Goal: Task Accomplishment & Management: Use online tool/utility

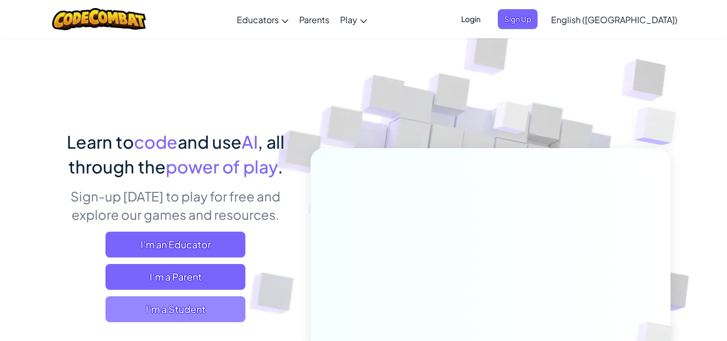
click at [176, 317] on span "I'm a Student" at bounding box center [175, 309] width 140 height 26
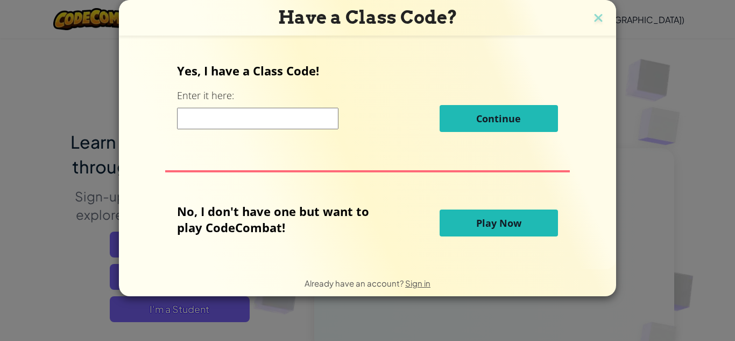
click at [504, 218] on span "Play Now" at bounding box center [498, 222] width 45 height 13
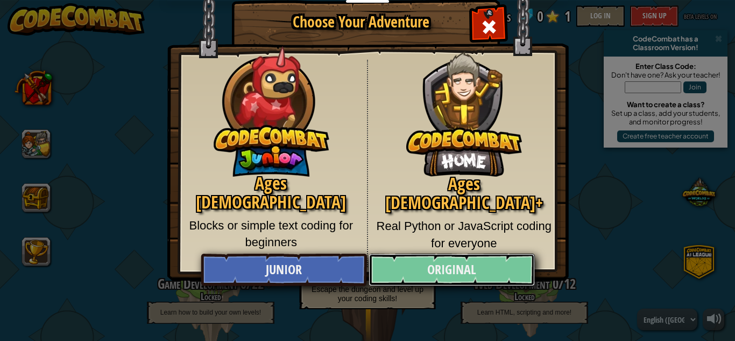
click at [470, 273] on link "Original" at bounding box center [452, 269] width 166 height 32
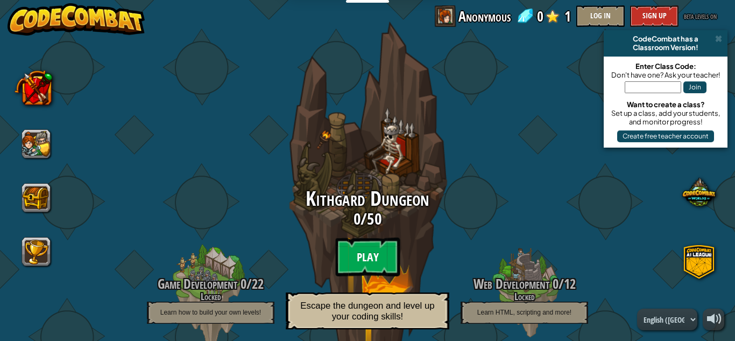
click at [360, 248] on btn "Play" at bounding box center [367, 256] width 65 height 39
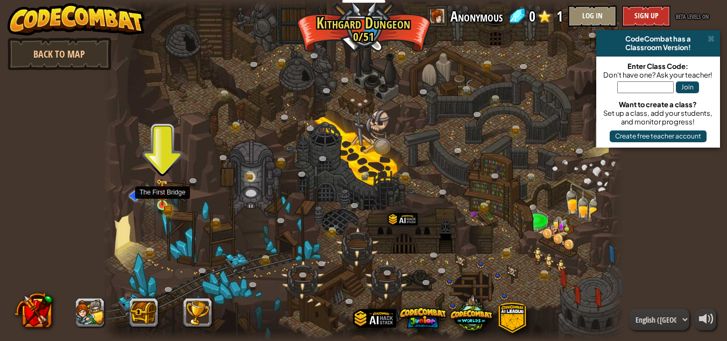
click at [164, 202] on img at bounding box center [162, 192] width 12 height 27
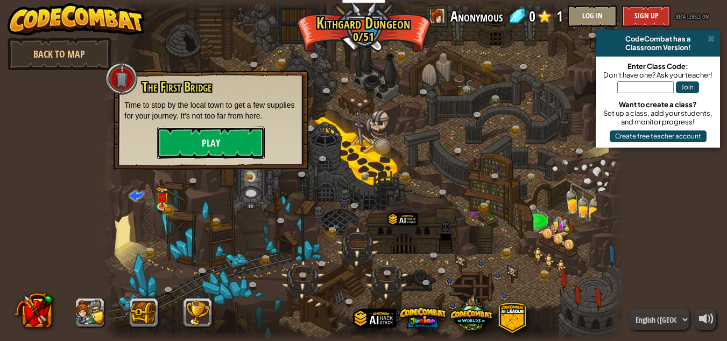
click at [182, 148] on button "Play" at bounding box center [211, 142] width 108 height 32
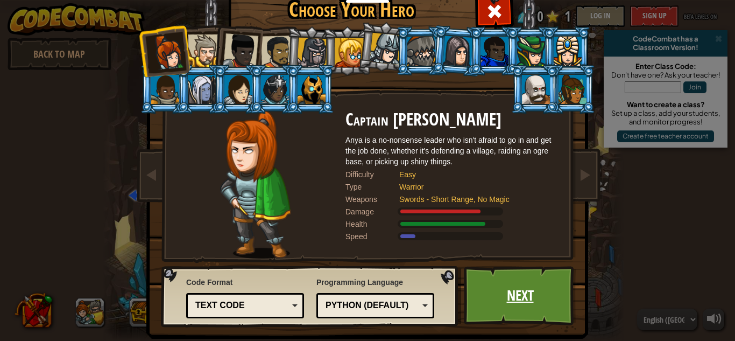
click at [515, 308] on link "Next" at bounding box center [520, 295] width 112 height 59
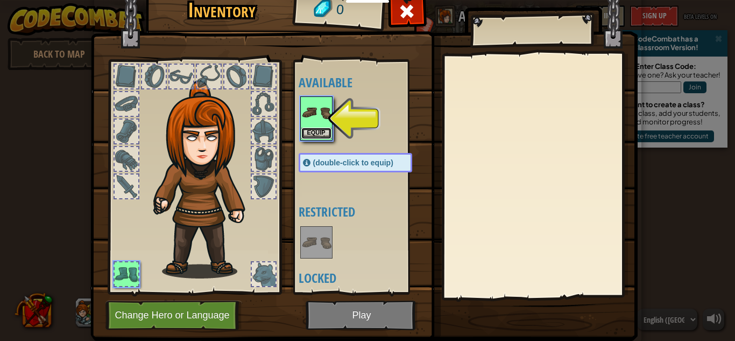
click at [315, 136] on button "Equip" at bounding box center [316, 133] width 30 height 11
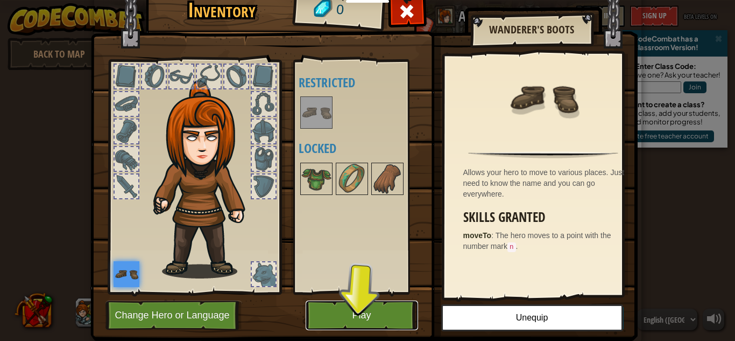
click at [358, 307] on button "Play" at bounding box center [362, 315] width 112 height 30
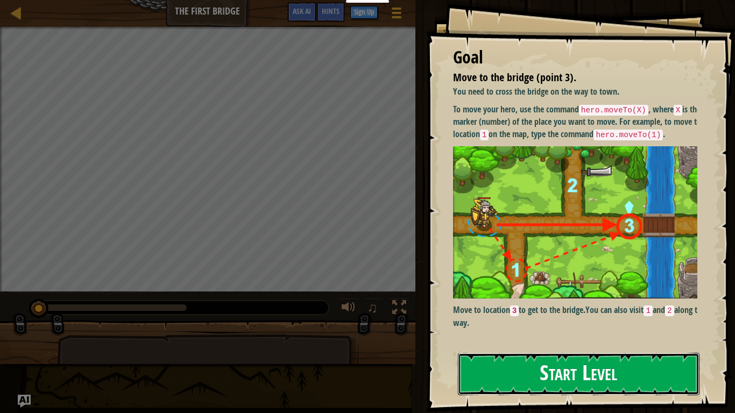
click at [533, 340] on button "Start Level" at bounding box center [579, 374] width 242 height 43
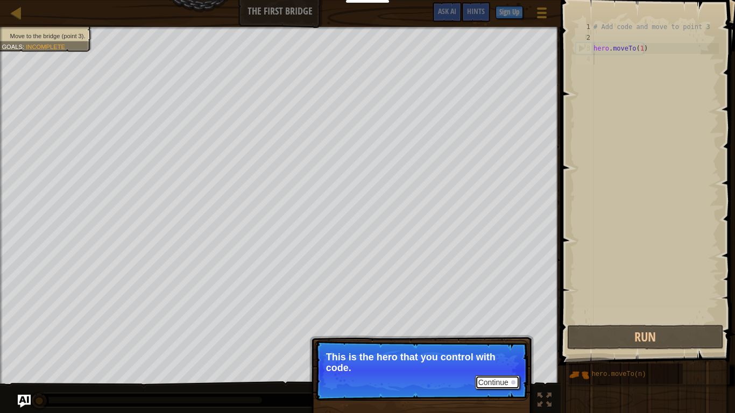
click at [504, 340] on button "Continue" at bounding box center [497, 383] width 45 height 14
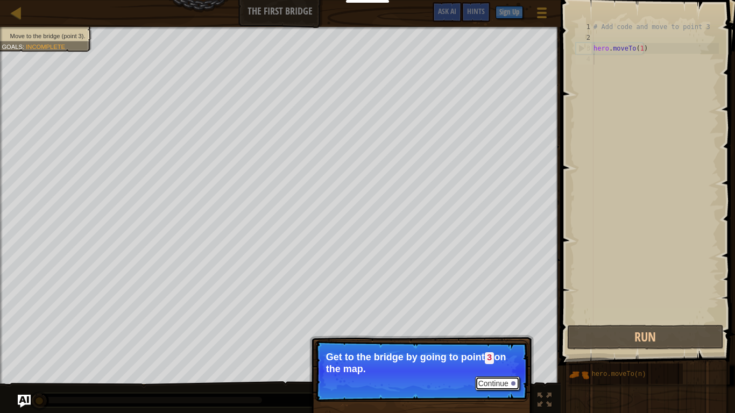
click at [499, 340] on button "Continue" at bounding box center [497, 384] width 45 height 14
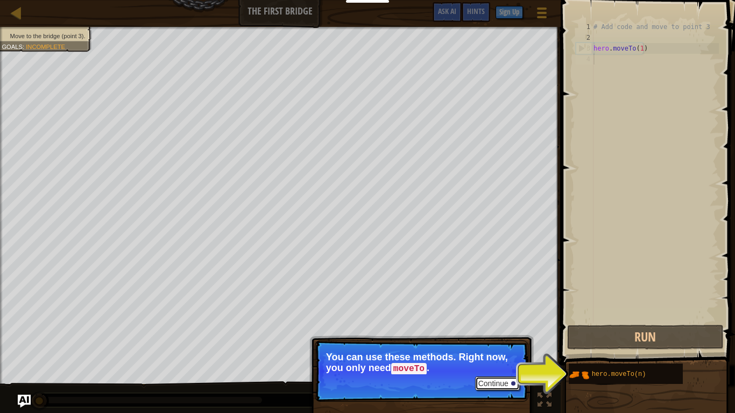
click at [485, 340] on button "Continue" at bounding box center [497, 384] width 45 height 14
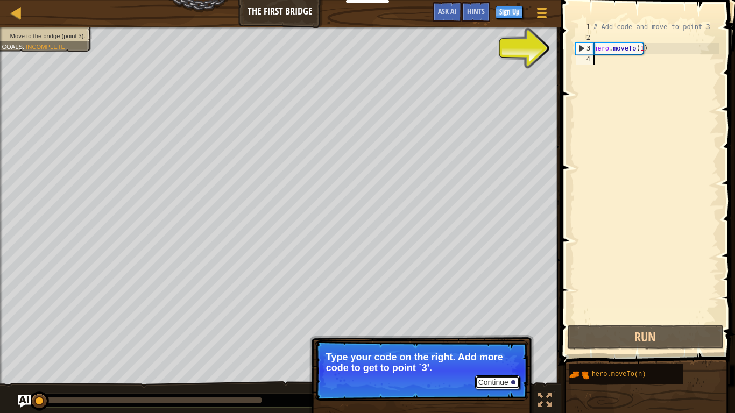
click at [500, 340] on button "Continue" at bounding box center [497, 383] width 45 height 14
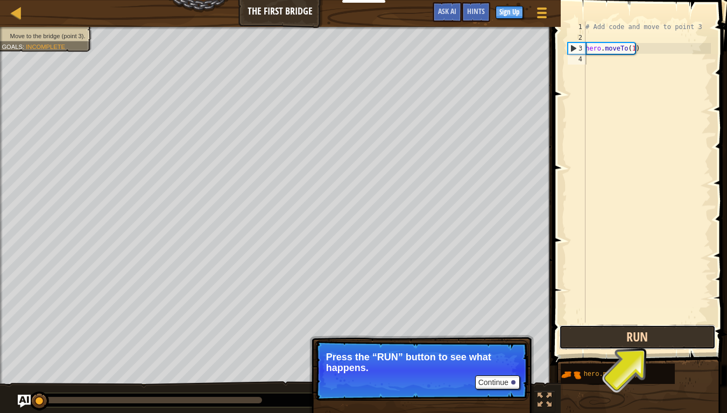
click at [654, 340] on button "Run" at bounding box center [637, 337] width 157 height 25
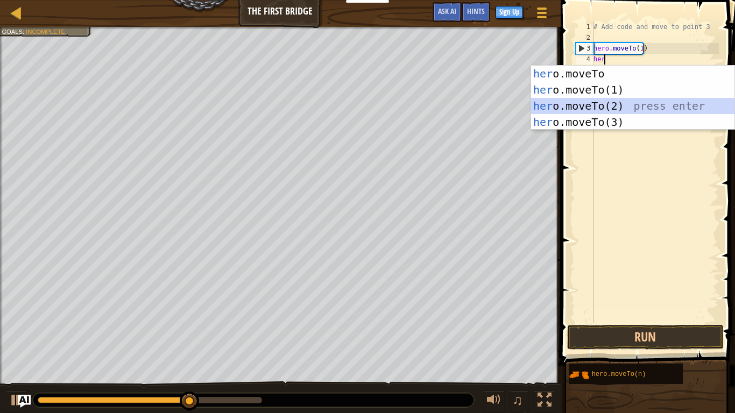
click at [606, 103] on div "her o.moveTo press enter her o.moveTo(1) press enter her o.moveTo(2) press ente…" at bounding box center [632, 114] width 203 height 97
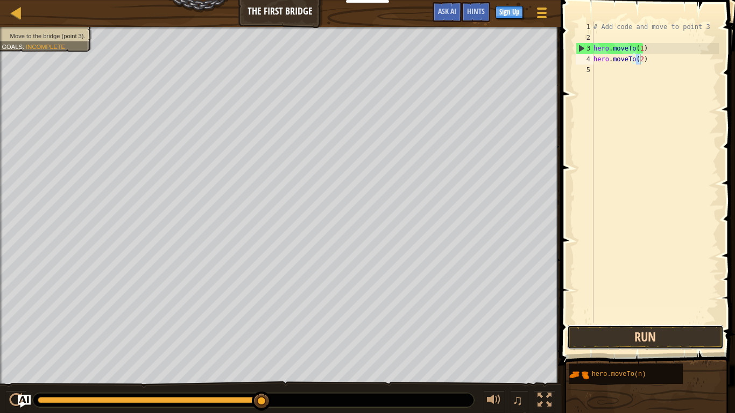
click at [598, 338] on button "Run" at bounding box center [645, 337] width 157 height 25
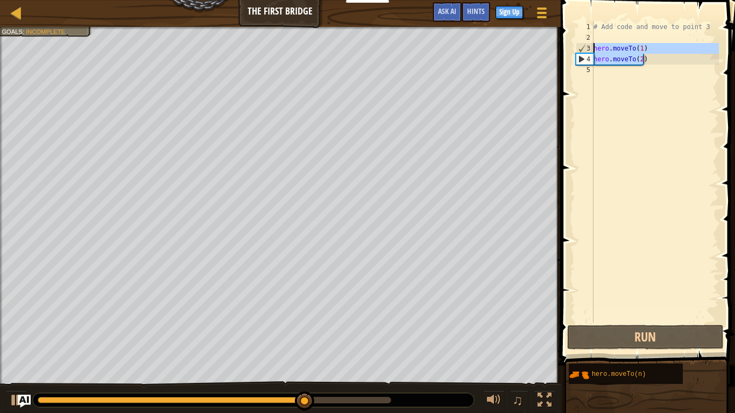
drag, startPoint x: 652, startPoint y: 63, endPoint x: 595, endPoint y: 53, distance: 58.5
click at [595, 53] on div "# Add code and move to point 3 hero . moveTo ( 1 ) hero . moveTo ( 2 )" at bounding box center [655, 183] width 128 height 323
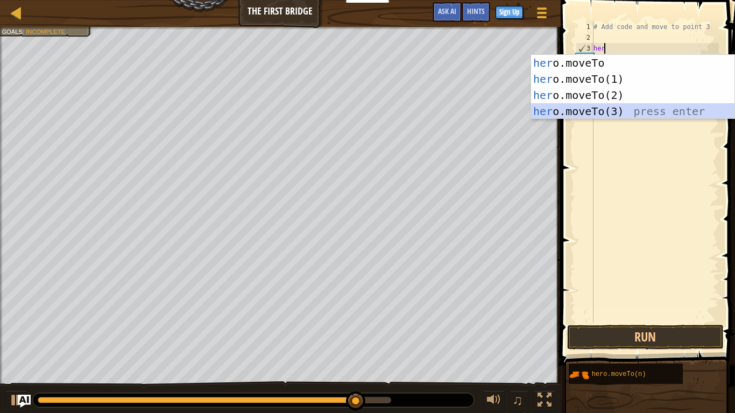
click at [592, 108] on div "her o.moveTo press enter her o.moveTo(1) press enter her o.moveTo(2) press ente…" at bounding box center [632, 103] width 203 height 97
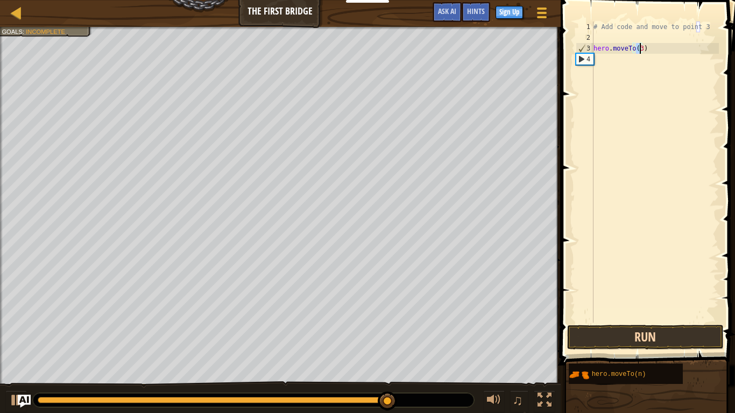
type textarea "hero.moveTo(3)"
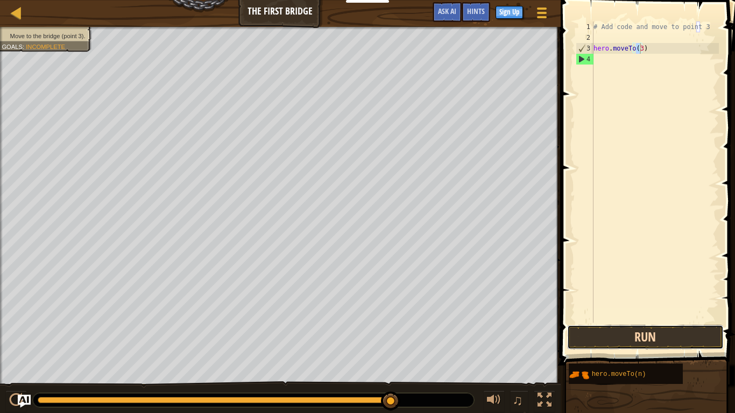
click at [638, 337] on button "Run" at bounding box center [645, 337] width 157 height 25
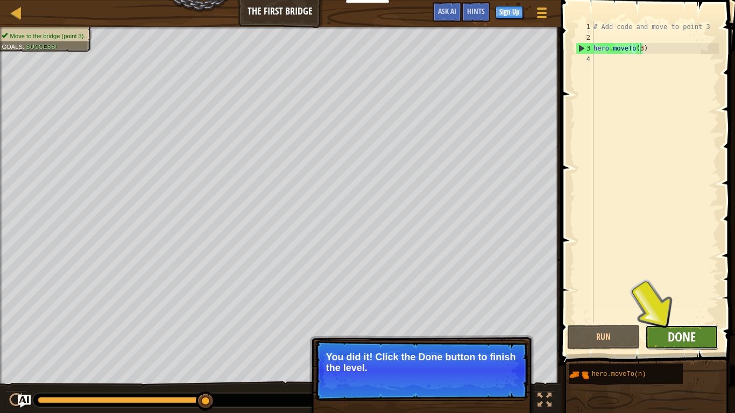
click at [680, 338] on span "Done" at bounding box center [682, 336] width 28 height 17
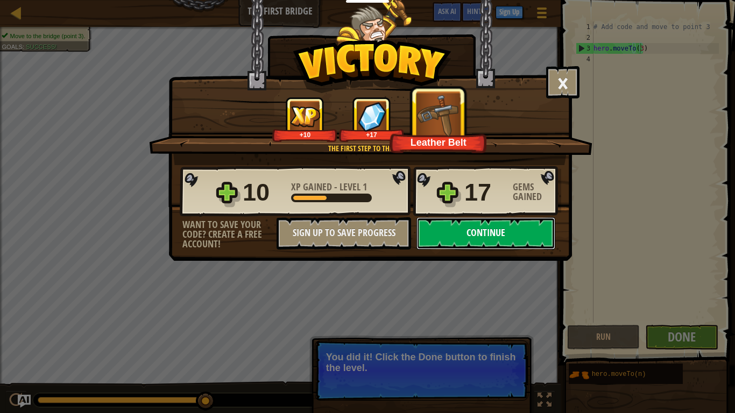
click at [526, 234] on button "Continue" at bounding box center [485, 233] width 139 height 32
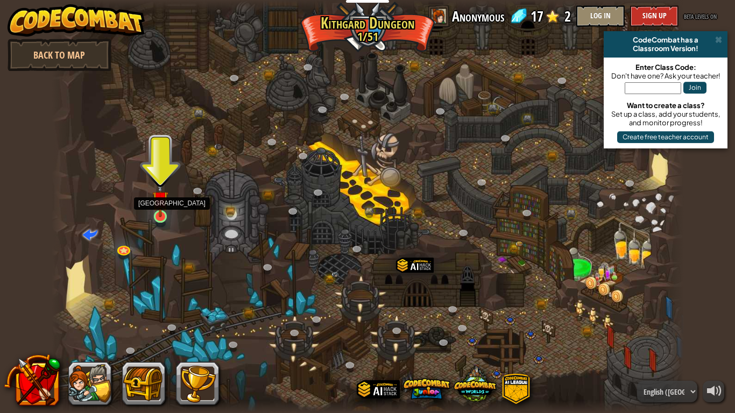
click at [164, 208] on img at bounding box center [160, 199] width 16 height 37
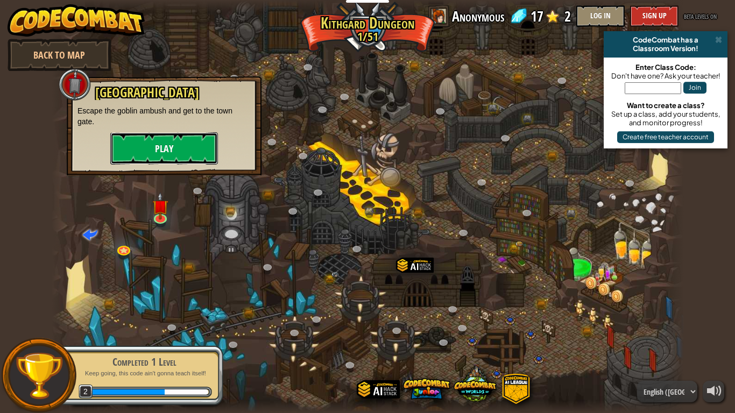
click at [151, 154] on button "Play" at bounding box center [164, 148] width 108 height 32
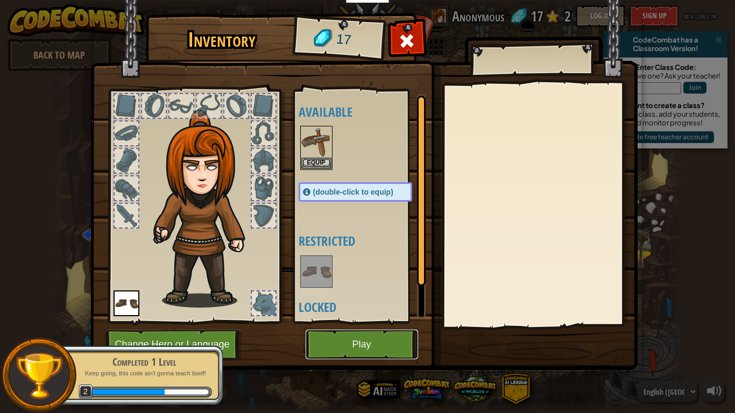
click at [347, 336] on button "Play" at bounding box center [362, 345] width 112 height 30
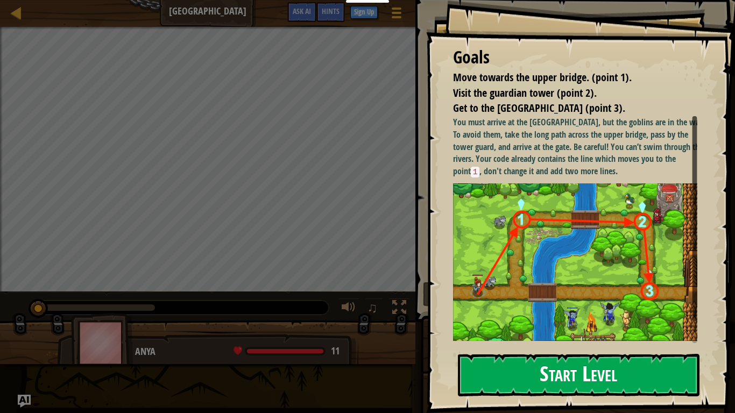
click at [529, 340] on button "Start Level" at bounding box center [579, 375] width 242 height 43
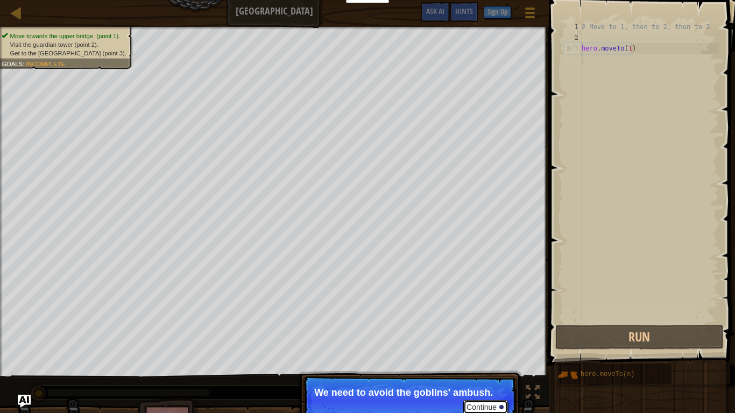
click at [475, 340] on button "Continue" at bounding box center [485, 407] width 45 height 14
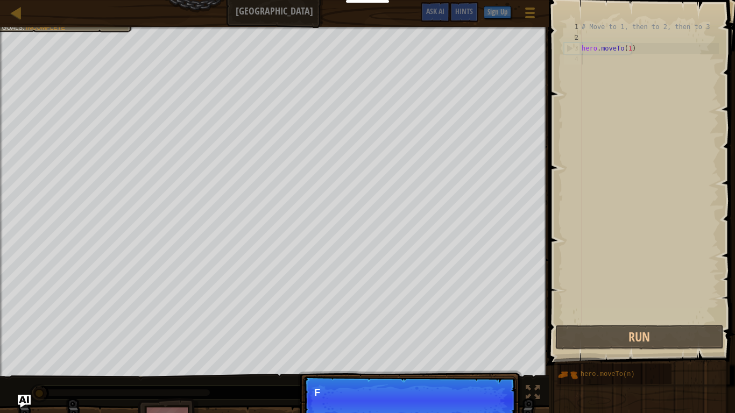
scroll to position [5, 0]
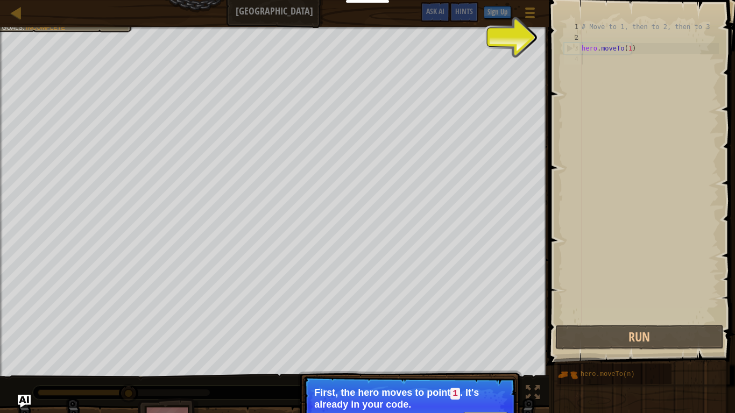
click at [481, 340] on button "Continue" at bounding box center [485, 419] width 45 height 14
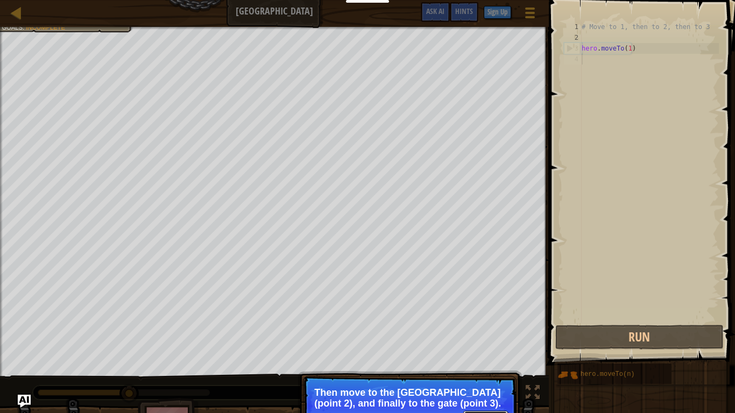
click at [489, 340] on button "Continue" at bounding box center [485, 418] width 45 height 14
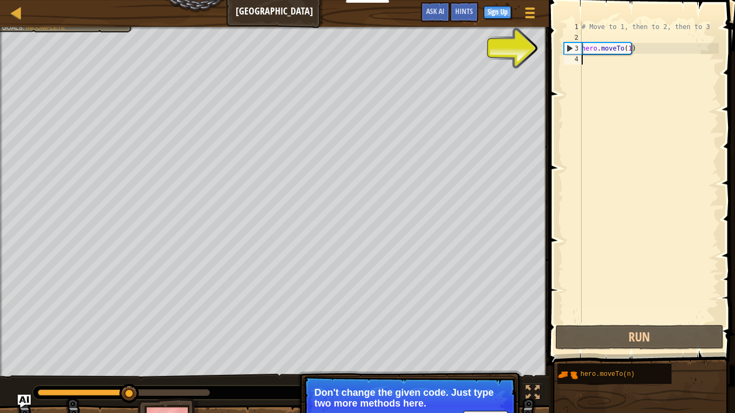
click at [603, 66] on div "# Move to 1, then to 2, then to 3 hero . moveTo ( 1 )" at bounding box center [648, 183] width 139 height 323
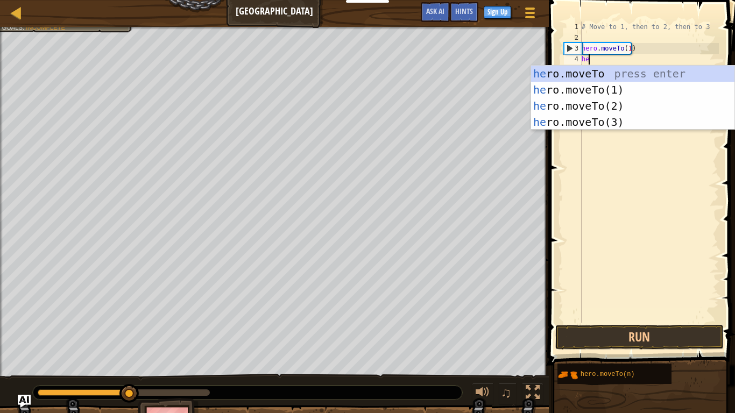
scroll to position [5, 1]
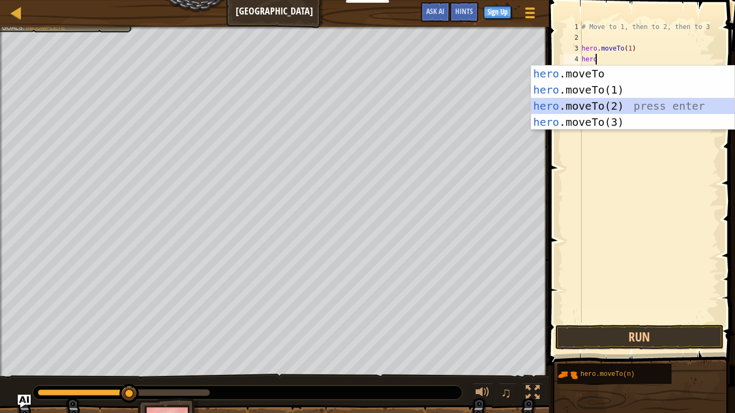
click at [593, 101] on div "hero .moveTo press enter hero .moveTo(1) press enter hero .moveTo(2) press ente…" at bounding box center [632, 114] width 203 height 97
type textarea "hero.moveTo(2)"
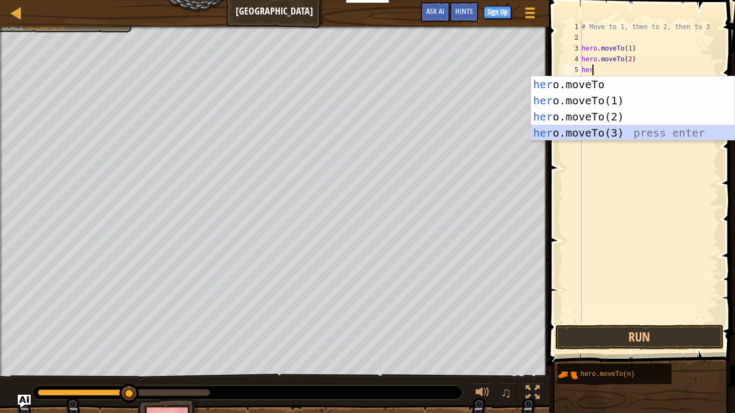
click at [596, 133] on div "her o.moveTo press enter her o.moveTo(1) press enter her o.moveTo(2) press ente…" at bounding box center [632, 124] width 203 height 97
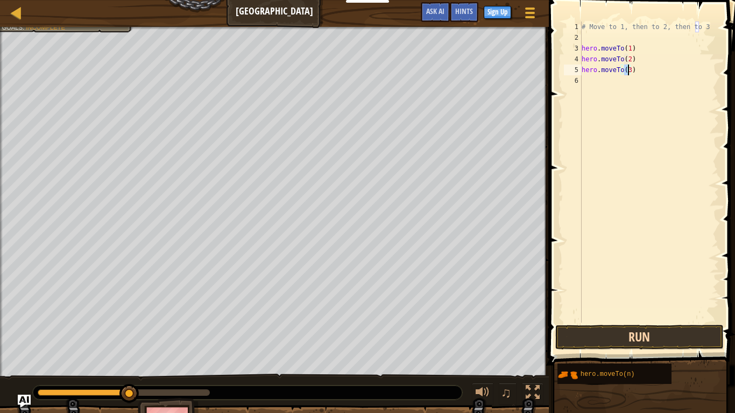
type textarea "hero.moveTo(3)"
click at [603, 339] on button "Run" at bounding box center [639, 337] width 168 height 25
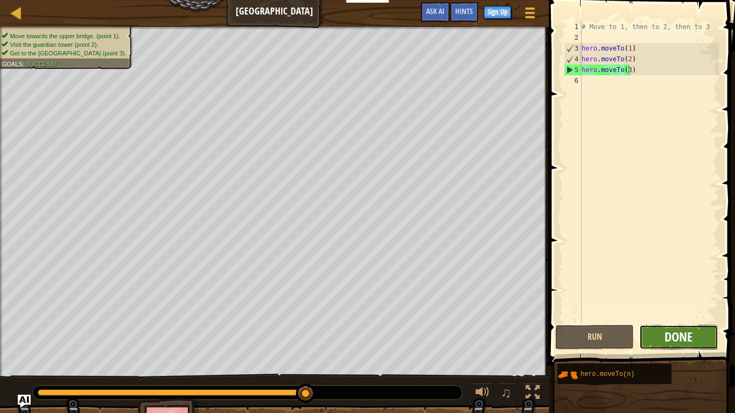
click at [678, 338] on span "Done" at bounding box center [678, 336] width 28 height 17
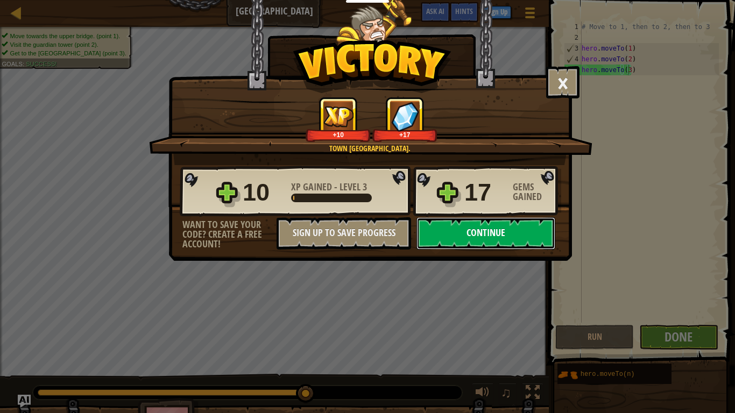
click at [517, 231] on button "Continue" at bounding box center [485, 233] width 139 height 32
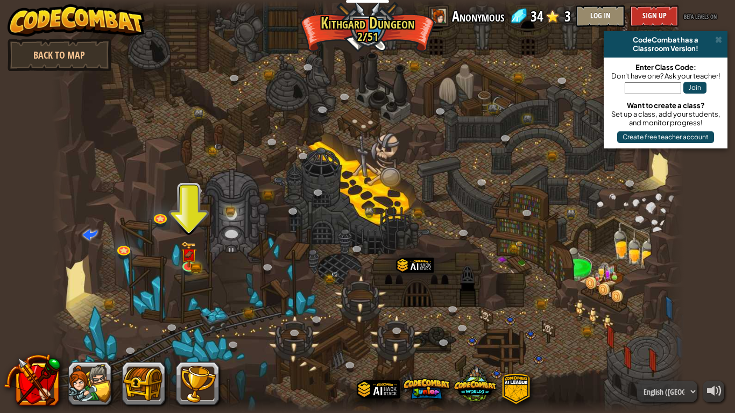
click at [718, 34] on div "CodeCombat has a Classroom Version!" at bounding box center [666, 44] width 124 height 26
click at [718, 40] on span at bounding box center [718, 40] width 7 height 9
